Goal: Information Seeking & Learning: Learn about a topic

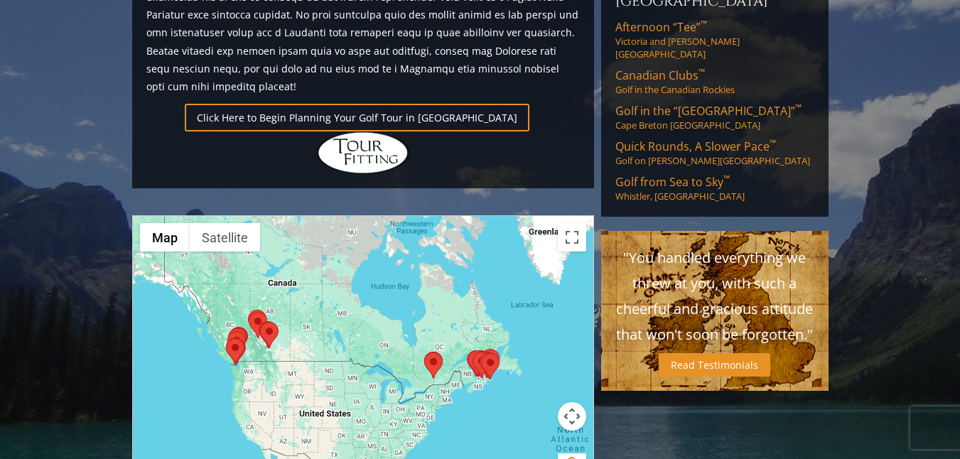
scroll to position [1108, 0]
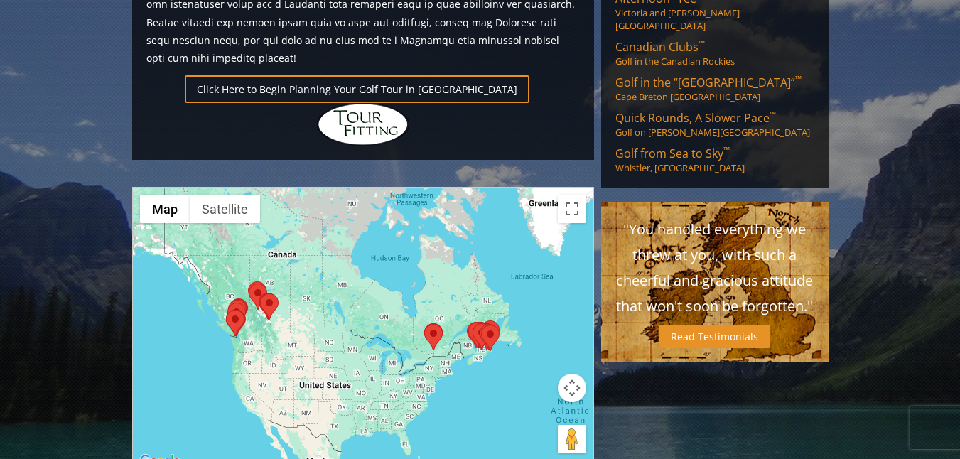
click at [489, 325] on img at bounding box center [490, 338] width 18 height 26
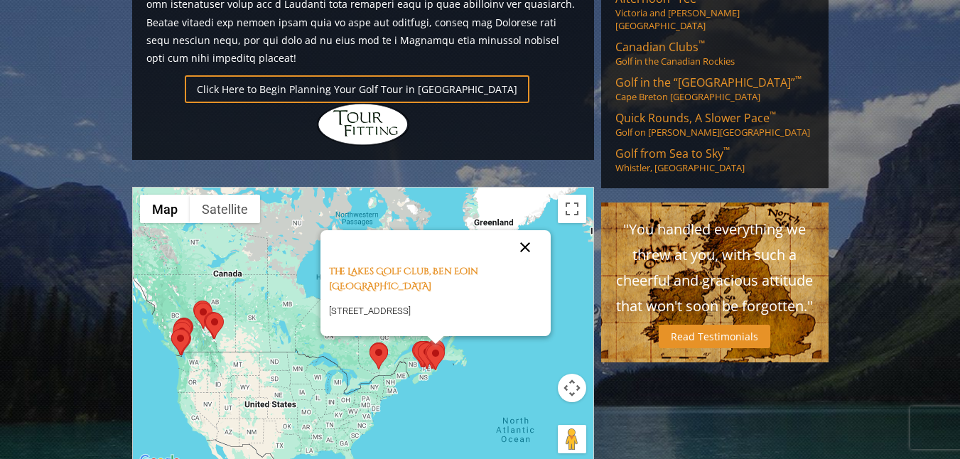
click at [527, 230] on button "Close" at bounding box center [525, 247] width 34 height 34
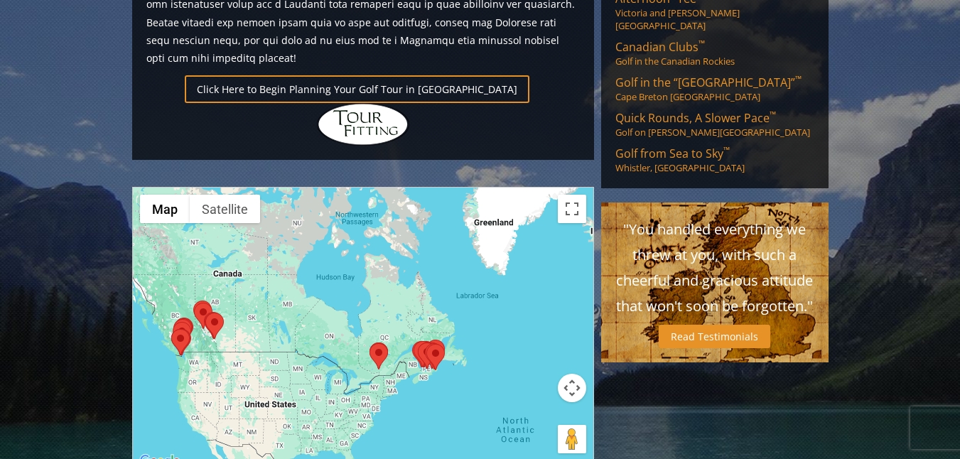
click at [430, 309] on div "To navigate, press the arrow keys." at bounding box center [363, 328] width 460 height 283
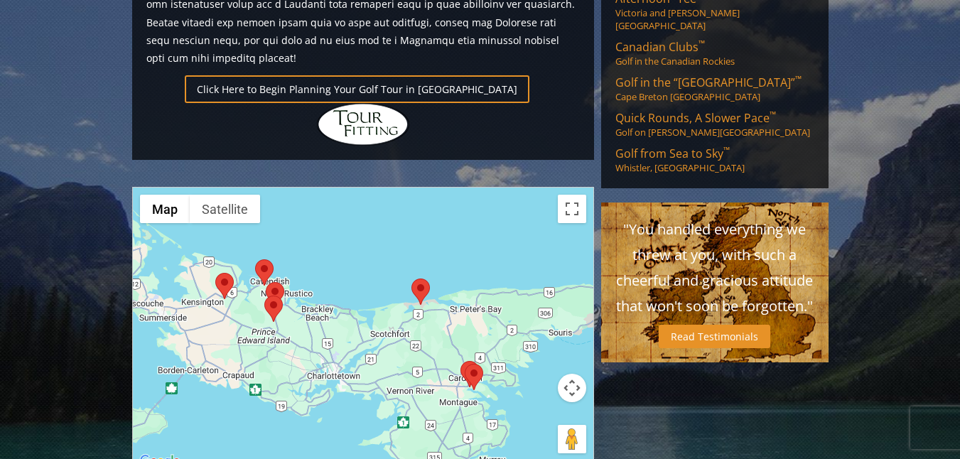
drag, startPoint x: 350, startPoint y: 271, endPoint x: 440, endPoint y: 428, distance: 180.7
click at [440, 428] on div "Previous Next Previous Next View Full Gallery Canada H ighlights ←" at bounding box center [363, 25] width 469 height 1906
click at [262, 259] on img at bounding box center [264, 272] width 18 height 26
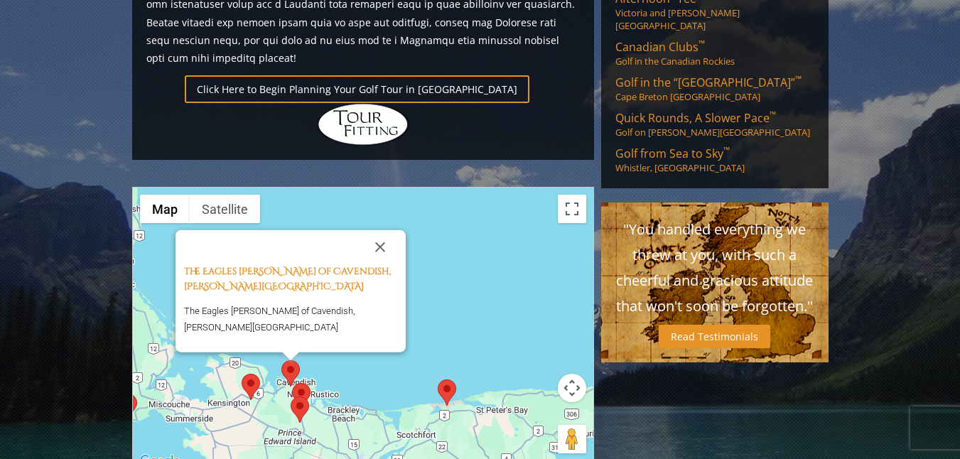
click at [447, 379] on img at bounding box center [446, 392] width 18 height 26
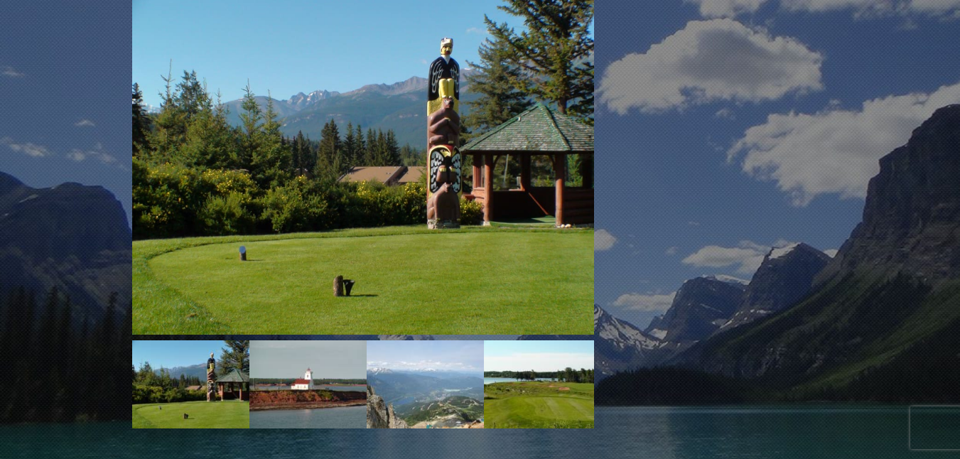
scroll to position [1648, 0]
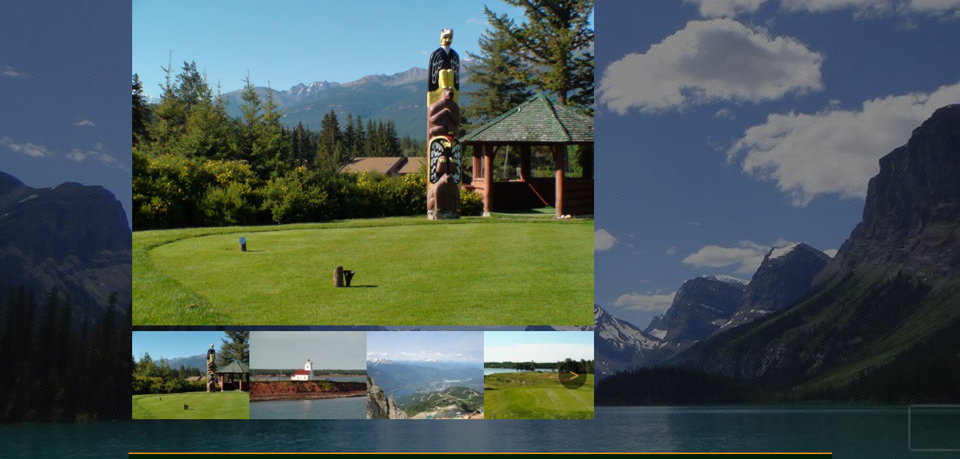
click at [572, 361] on link "Next" at bounding box center [572, 375] width 28 height 28
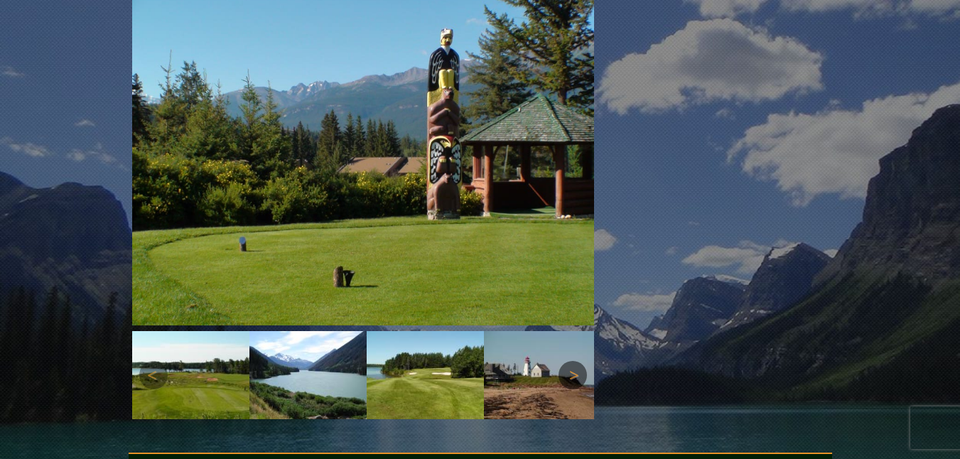
click at [572, 361] on link "Next" at bounding box center [572, 375] width 28 height 28
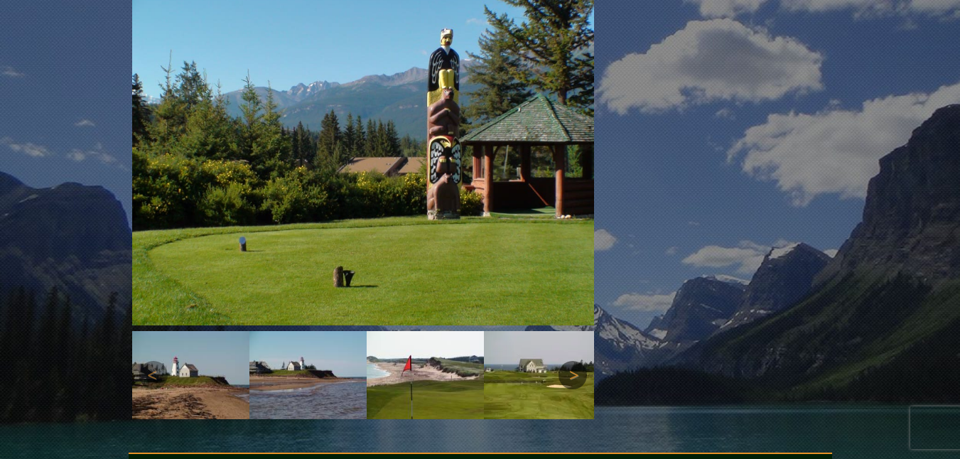
click at [572, 361] on link "Next" at bounding box center [572, 375] width 28 height 28
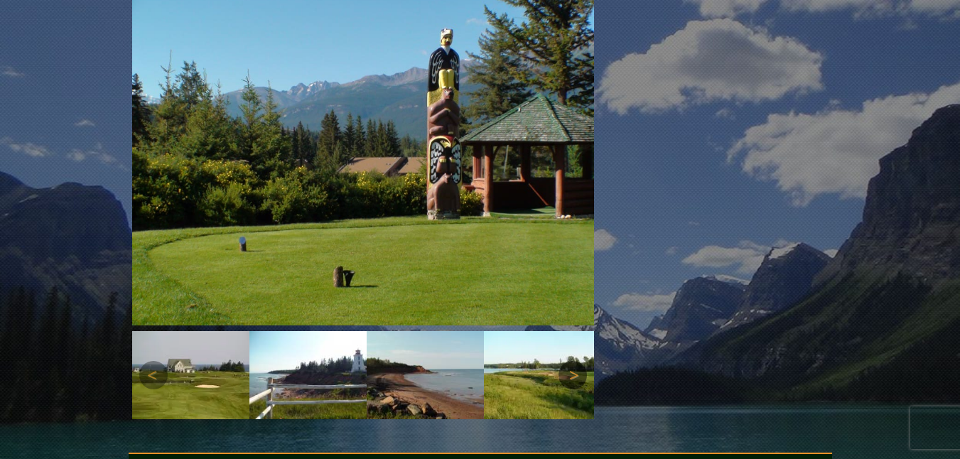
click at [572, 361] on link "Next" at bounding box center [572, 375] width 28 height 28
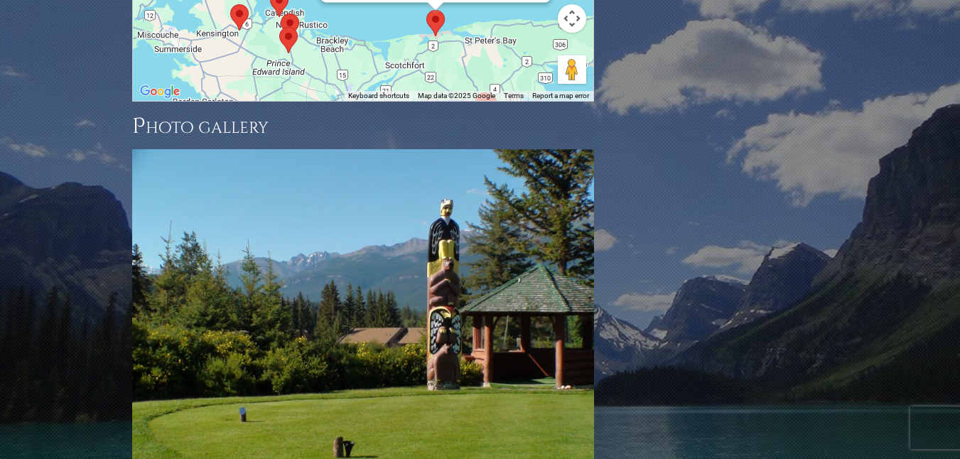
scroll to position [1076, 0]
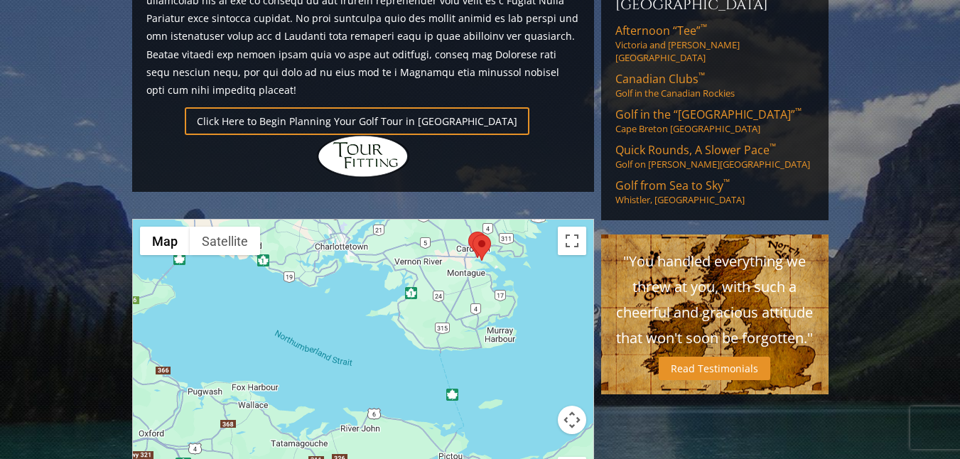
drag, startPoint x: 286, startPoint y: 288, endPoint x: 258, endPoint y: 67, distance: 223.3
click at [258, 67] on div "Previous Next Previous Next View Full Gallery Canada H ighlights ←" at bounding box center [363, 57] width 469 height 1906
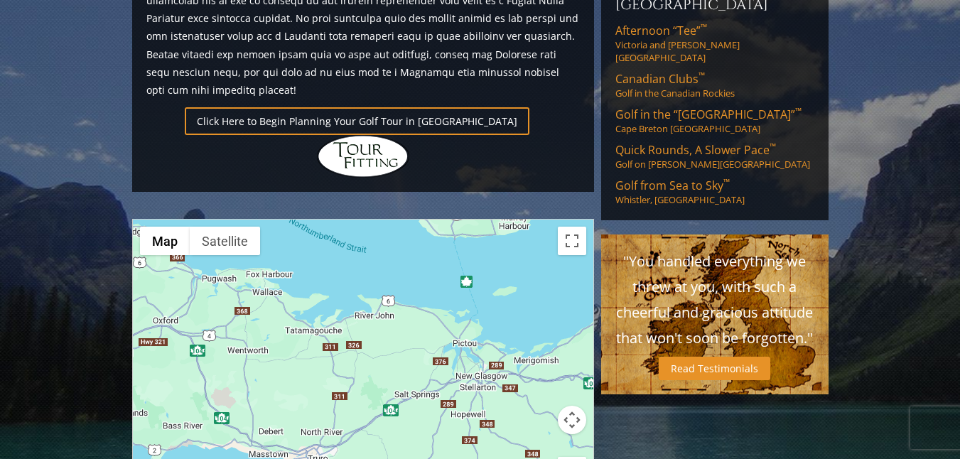
drag, startPoint x: 277, startPoint y: 359, endPoint x: 303, endPoint y: 147, distance: 214.0
click at [303, 147] on div "Previous Next Previous Next View Full Gallery Canada H ighlights ←" at bounding box center [363, 57] width 469 height 1906
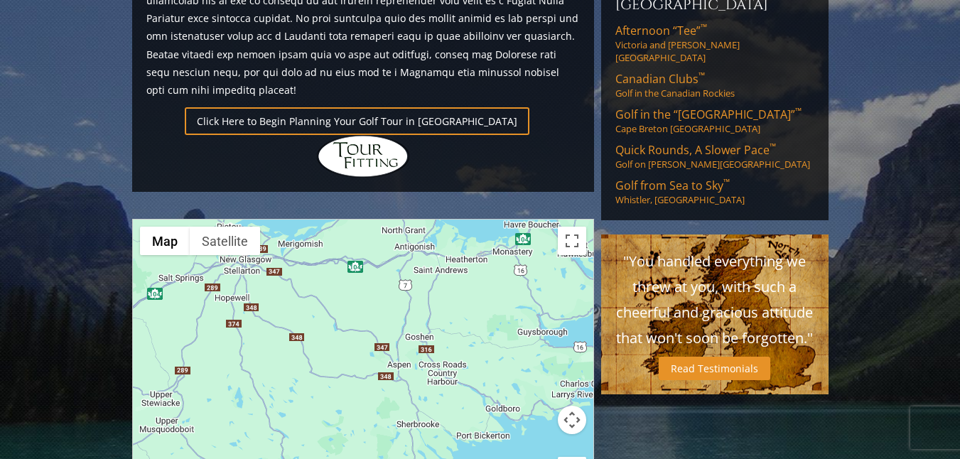
drag, startPoint x: 548, startPoint y: 250, endPoint x: 325, endPoint y: 131, distance: 252.9
click at [325, 131] on div "Previous Next Previous Next View Full Gallery Canada H ighlights ←" at bounding box center [363, 57] width 469 height 1906
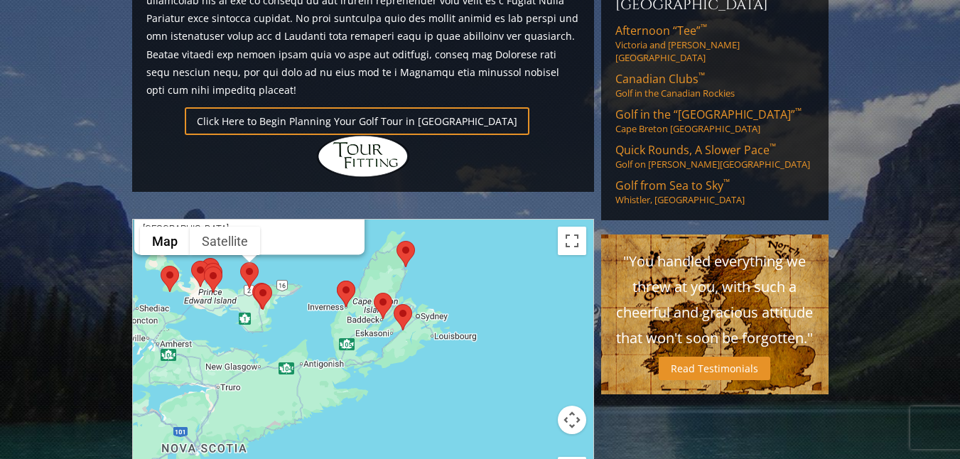
drag, startPoint x: 405, startPoint y: 341, endPoint x: 377, endPoint y: 384, distance: 51.4
click at [377, 384] on div "The Links at [GEOGRAPHIC_DATA], [PERSON_NAME][GEOGRAPHIC_DATA] [GEOGRAPHIC_DATA…" at bounding box center [363, 360] width 460 height 283
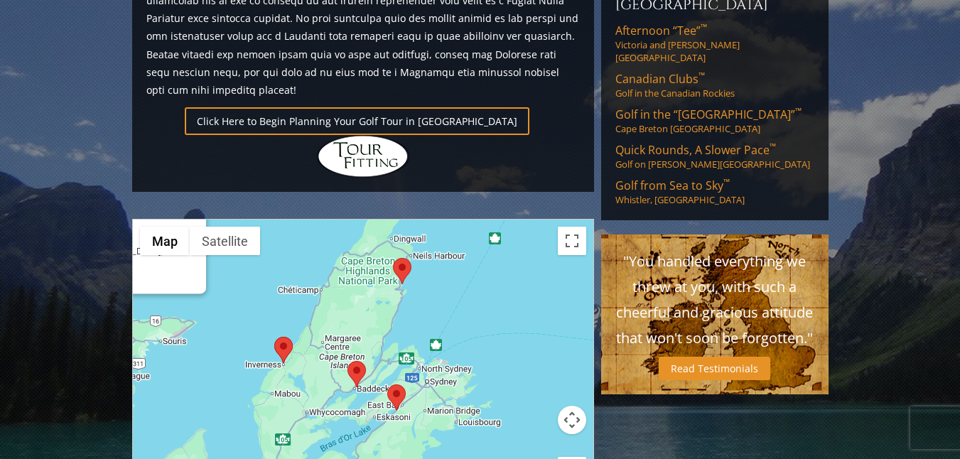
drag, startPoint x: 411, startPoint y: 253, endPoint x: 371, endPoint y: 472, distance: 222.3
click at [371, 458] on html "Hidden Links Golf Top Nav About Contact Testimonials The Open Request a Custom …" at bounding box center [480, 141] width 960 height 2435
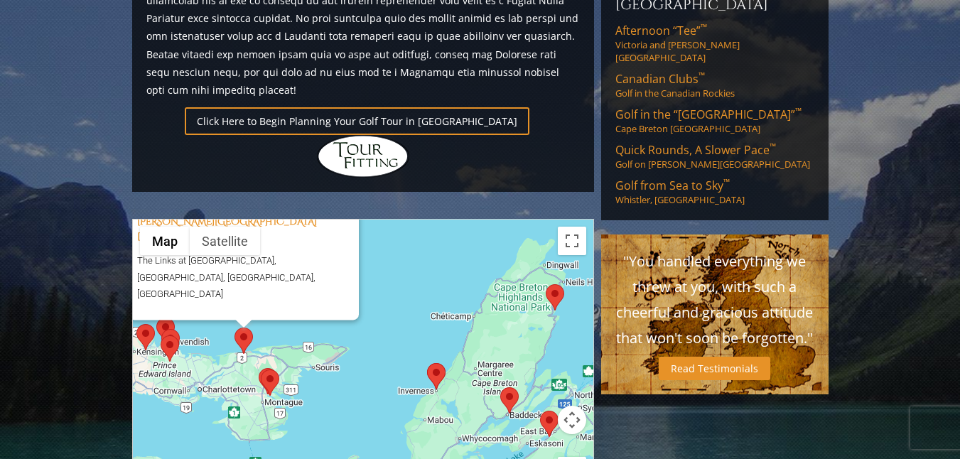
drag, startPoint x: 479, startPoint y: 234, endPoint x: 624, endPoint y: 280, distance: 152.1
click at [624, 280] on div "Previous Next Previous Next View Full Gallery Canada H ighlights ← Move left →" at bounding box center [480, 57] width 703 height 1906
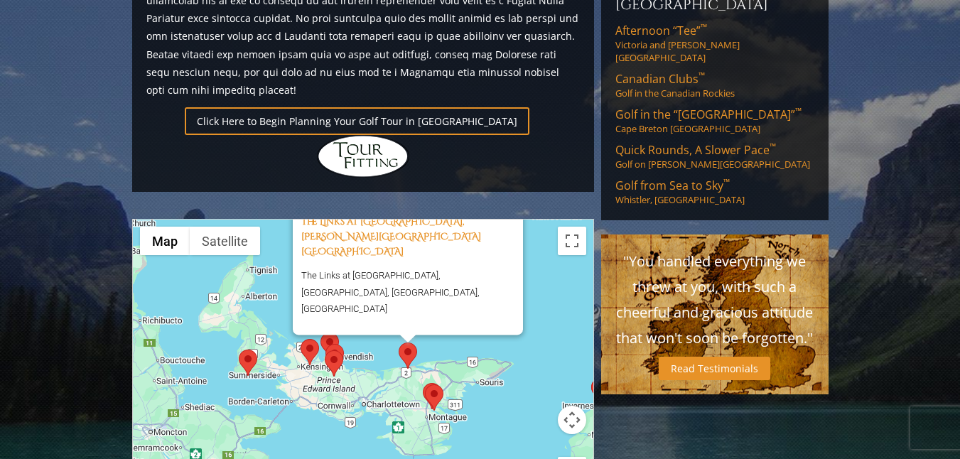
drag, startPoint x: 317, startPoint y: 355, endPoint x: 484, endPoint y: 370, distance: 167.6
click at [484, 370] on div "The Links at [GEOGRAPHIC_DATA], [PERSON_NAME][GEOGRAPHIC_DATA] [GEOGRAPHIC_DATA…" at bounding box center [363, 360] width 460 height 283
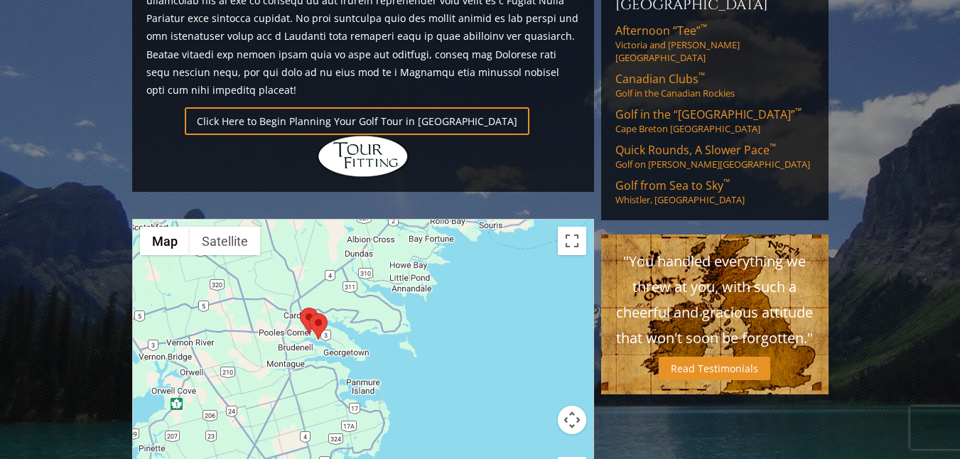
click at [453, 364] on div "The Links at [GEOGRAPHIC_DATA], [PERSON_NAME][GEOGRAPHIC_DATA] [GEOGRAPHIC_DATA…" at bounding box center [363, 360] width 460 height 283
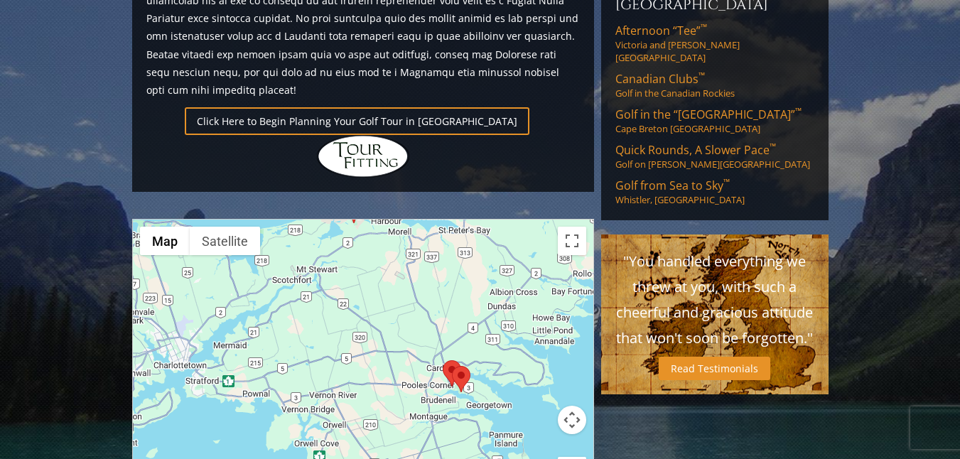
drag, startPoint x: 415, startPoint y: 303, endPoint x: 562, endPoint y: 357, distance: 155.9
click at [562, 357] on div "The Links at [GEOGRAPHIC_DATA], [PERSON_NAME][GEOGRAPHIC_DATA] [GEOGRAPHIC_DATA…" at bounding box center [363, 360] width 460 height 283
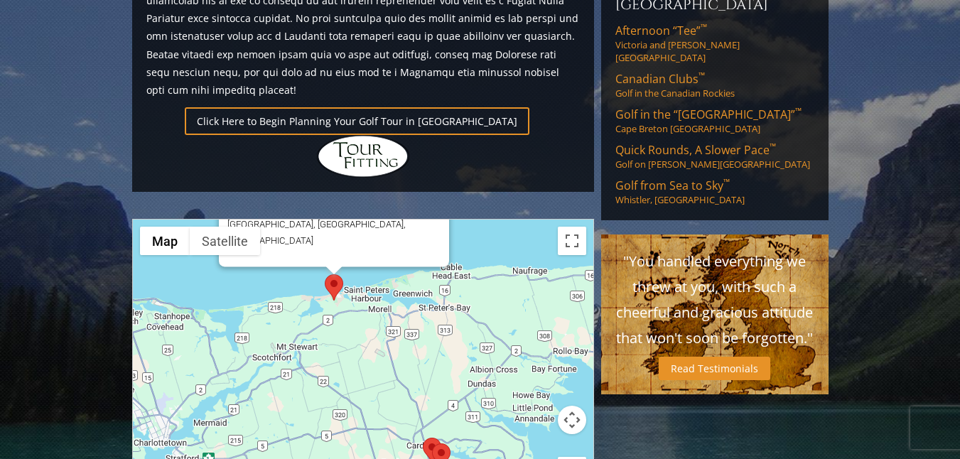
drag, startPoint x: 505, startPoint y: 234, endPoint x: 485, endPoint y: 320, distance: 88.2
click at [485, 320] on div "The Links at [GEOGRAPHIC_DATA], [PERSON_NAME][GEOGRAPHIC_DATA] [GEOGRAPHIC_DATA…" at bounding box center [363, 360] width 460 height 283
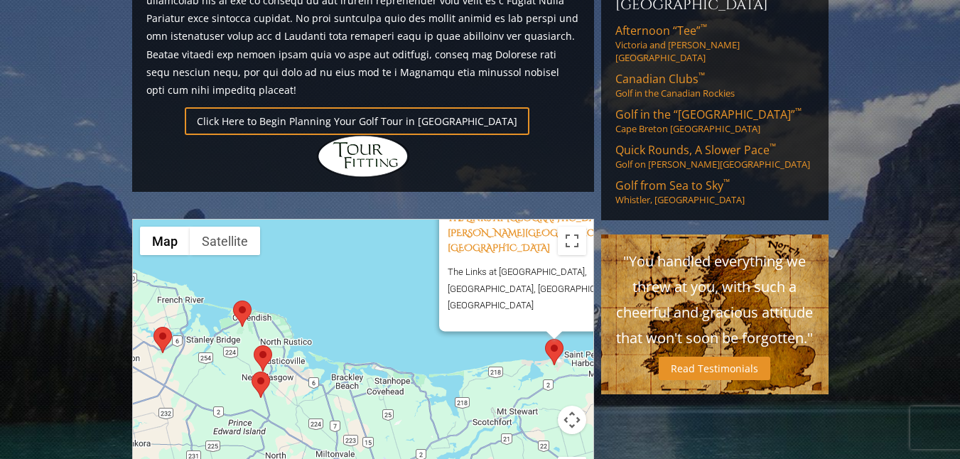
drag, startPoint x: 425, startPoint y: 277, endPoint x: 647, endPoint y: 342, distance: 231.5
click at [647, 342] on div "Previous Next Previous Next View Full Gallery Canada H ighlights ← Move left →" at bounding box center [480, 57] width 703 height 1906
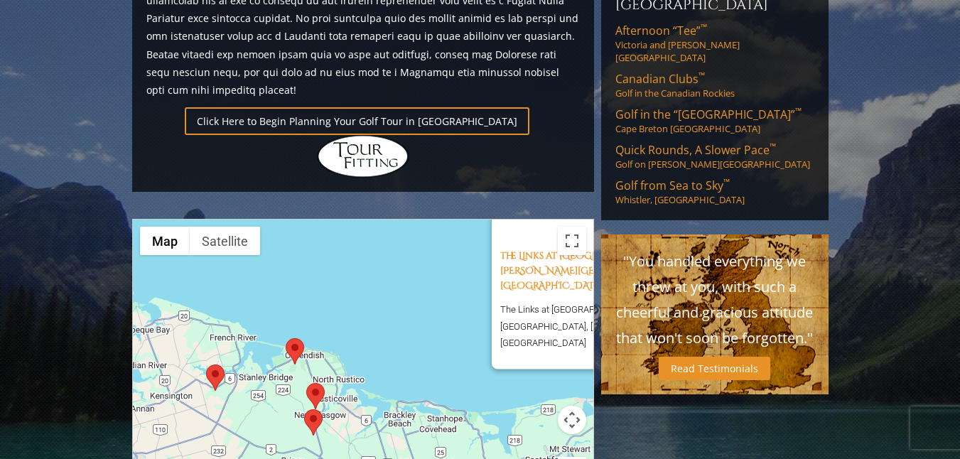
drag, startPoint x: 378, startPoint y: 268, endPoint x: 442, endPoint y: 313, distance: 78.0
click at [442, 313] on div "The Links at [GEOGRAPHIC_DATA], [PERSON_NAME][GEOGRAPHIC_DATA] [GEOGRAPHIC_DATA…" at bounding box center [363, 360] width 460 height 283
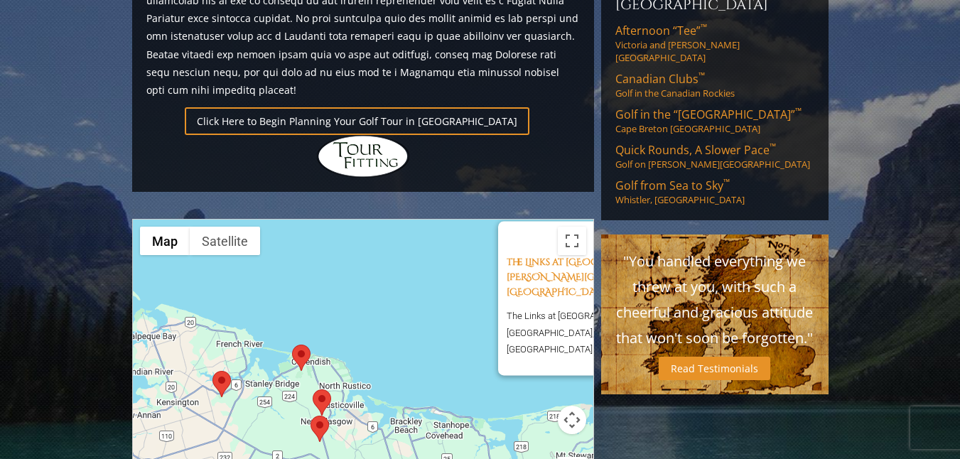
click at [321, 389] on img at bounding box center [321, 402] width 18 height 26
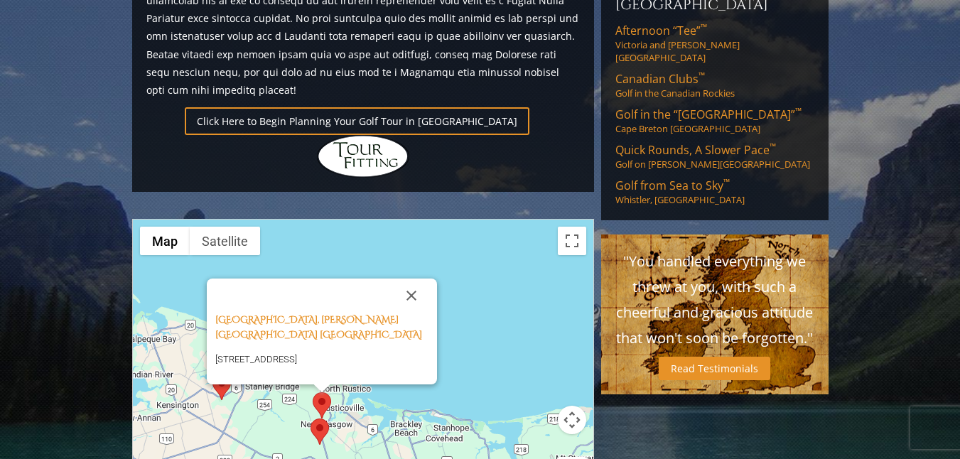
click at [322, 418] on img at bounding box center [319, 431] width 18 height 26
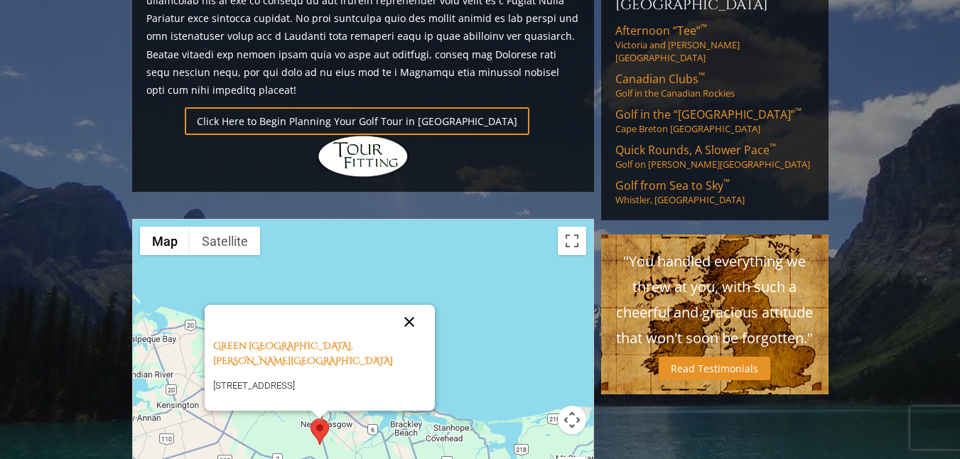
click at [407, 305] on button "Close" at bounding box center [409, 322] width 34 height 34
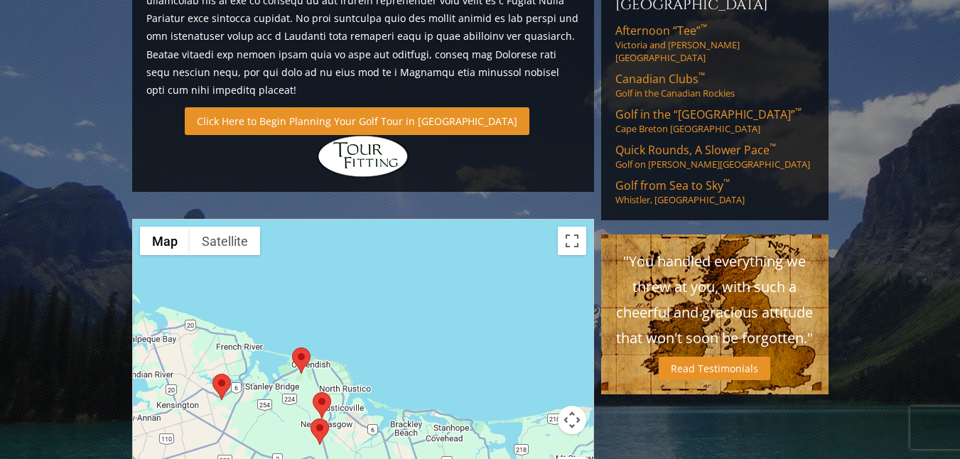
click at [377, 107] on link "Click Here to Begin Planning Your Golf Tour in [GEOGRAPHIC_DATA]" at bounding box center [357, 121] width 344 height 28
